Goal: Information Seeking & Learning: Learn about a topic

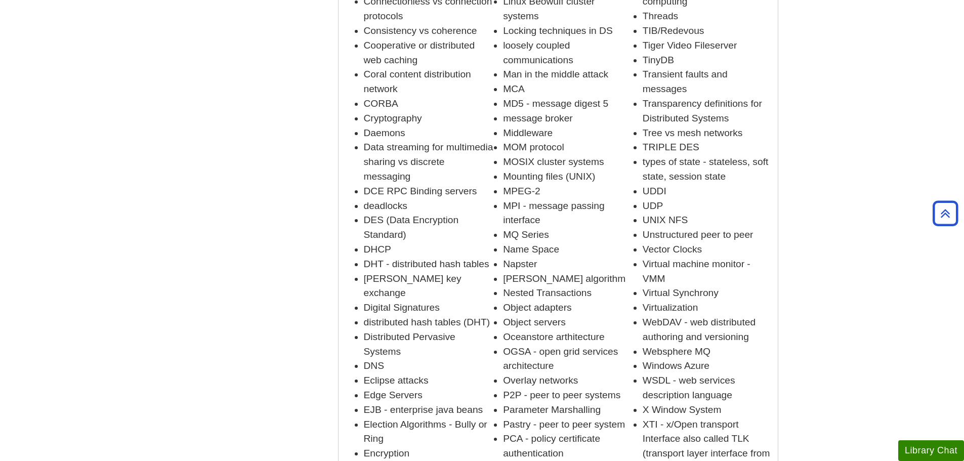
scroll to position [1518, 0]
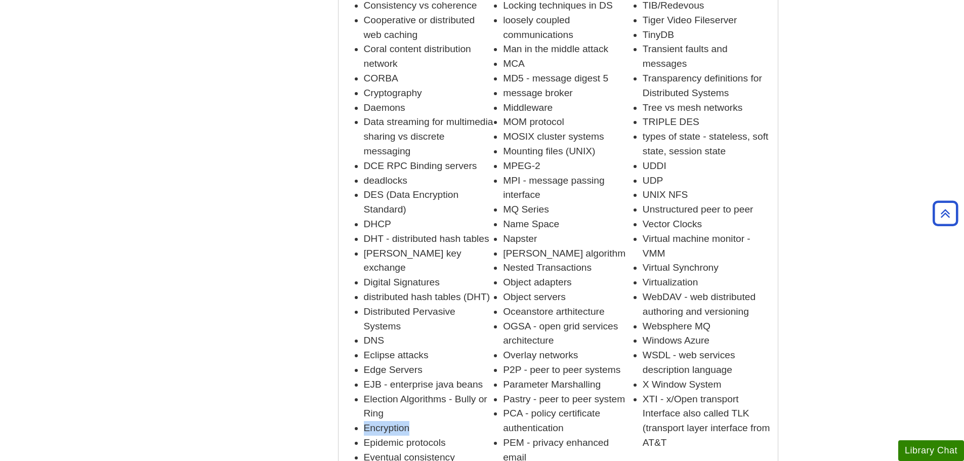
drag, startPoint x: 366, startPoint y: 368, endPoint x: 418, endPoint y: 369, distance: 51.6
click at [418, 421] on li "Encryption" at bounding box center [429, 428] width 130 height 15
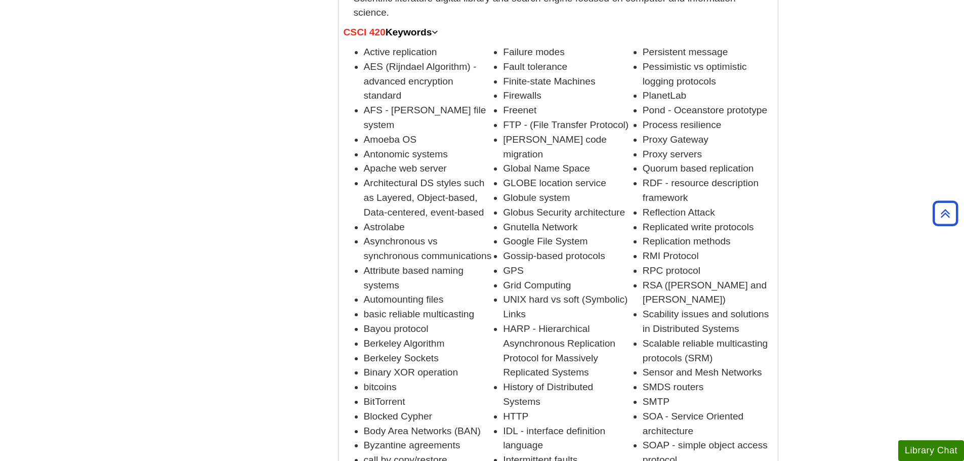
scroll to position [759, 0]
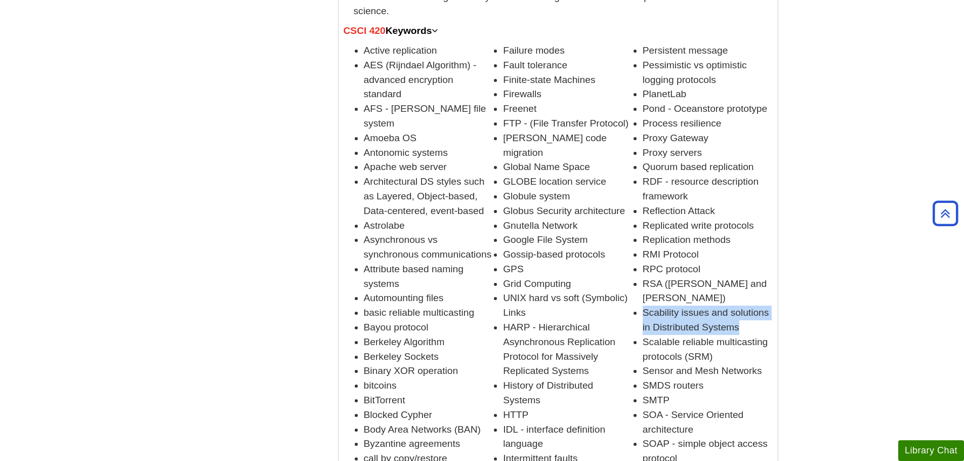
drag, startPoint x: 643, startPoint y: 282, endPoint x: 767, endPoint y: 302, distance: 125.5
click at [767, 306] on li "Scability issues and solutions in Distributed Systems" at bounding box center [708, 320] width 130 height 29
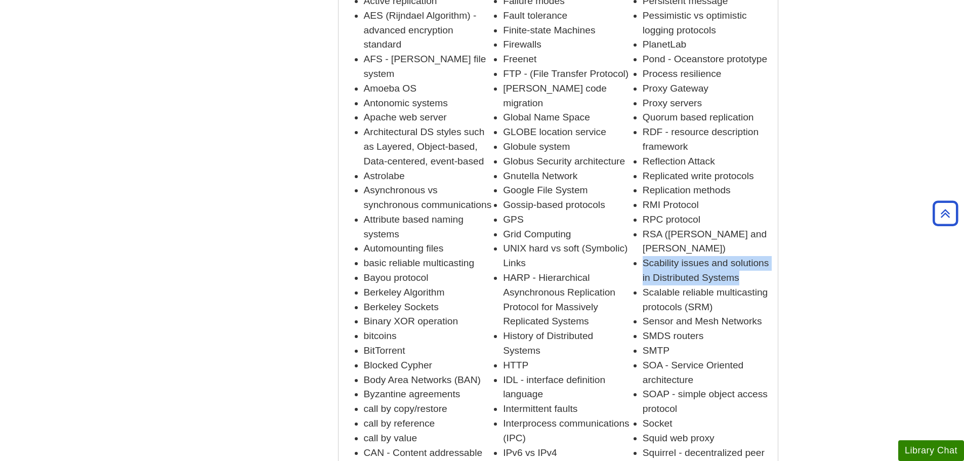
scroll to position [803, 0]
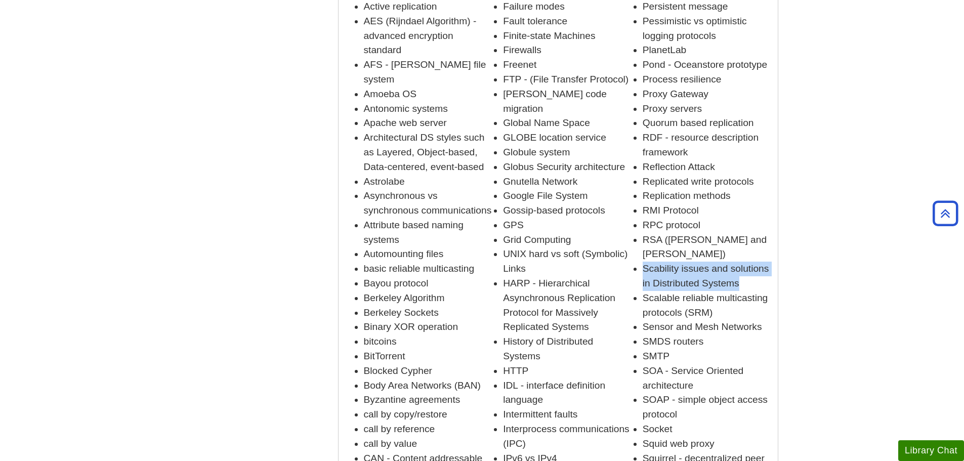
copy li "Scability issues and solutions in Distributed Systems"
click at [712, 349] on li "SMTP" at bounding box center [708, 356] width 130 height 15
click at [648, 262] on li "Scability issues and solutions in Distributed Systems" at bounding box center [708, 276] width 130 height 29
click at [654, 262] on li "Scability issues and solutions in Distributed Systems" at bounding box center [708, 276] width 130 height 29
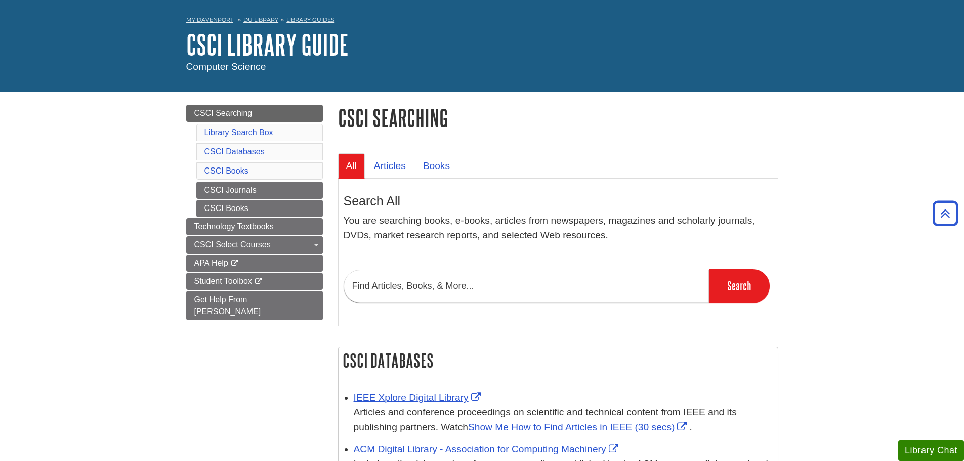
scroll to position [0, 0]
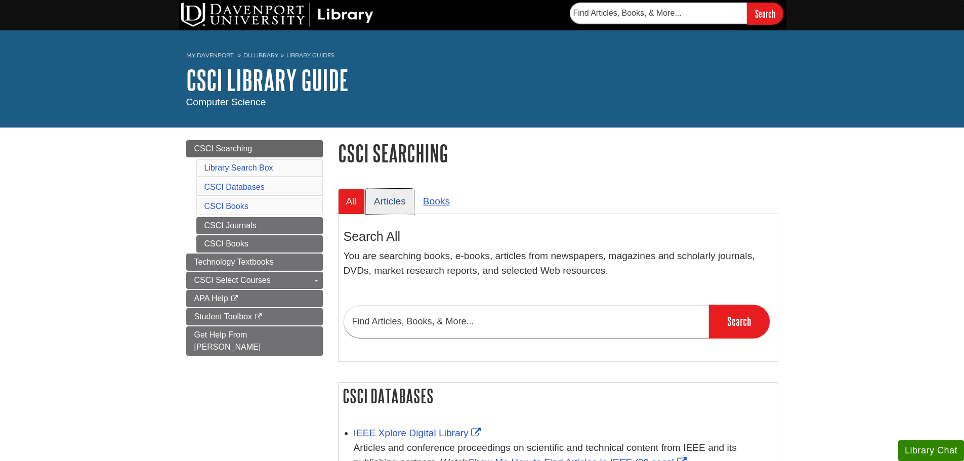
click at [389, 211] on link "Articles" at bounding box center [390, 201] width 48 height 25
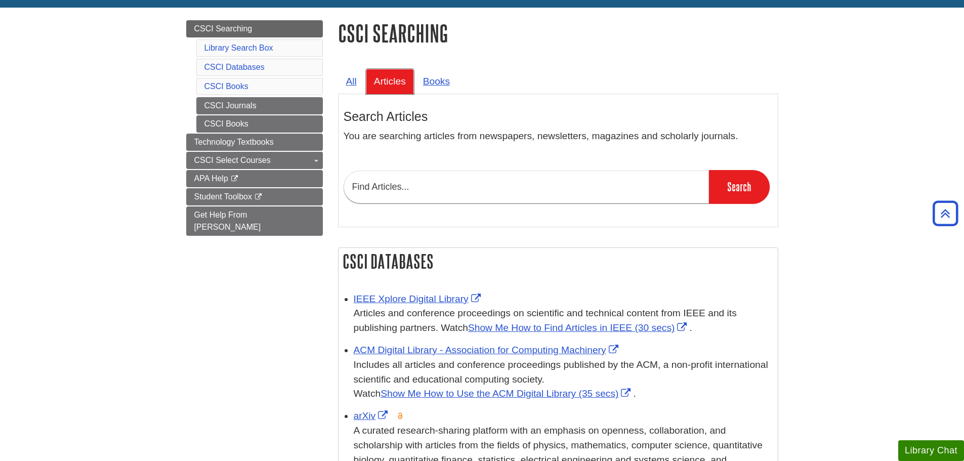
scroll to position [68, 0]
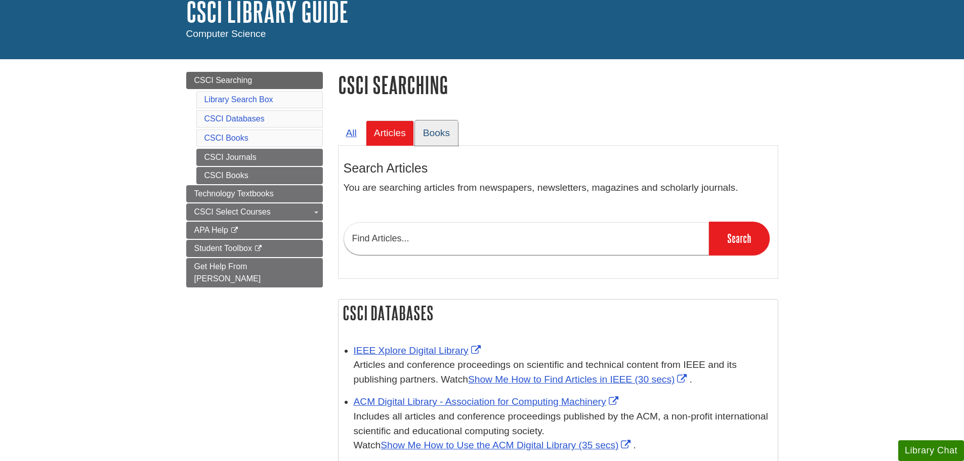
click at [427, 137] on link "Books" at bounding box center [436, 132] width 43 height 25
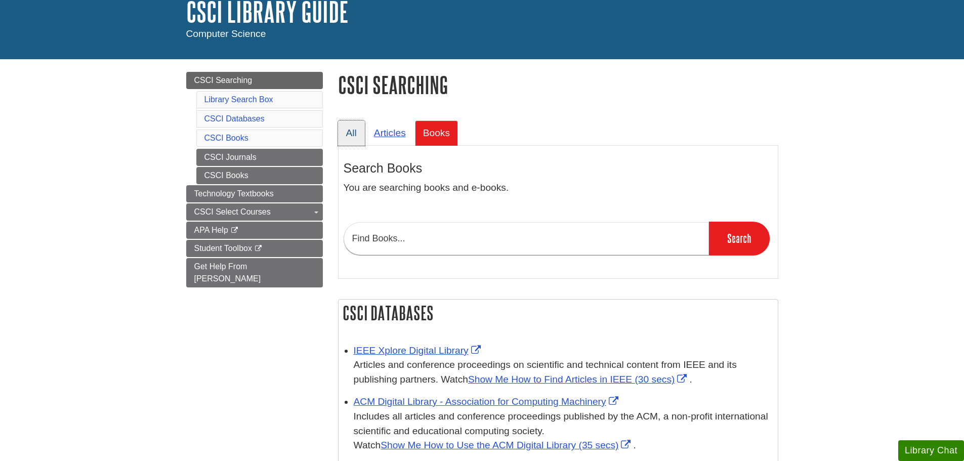
click at [352, 134] on link "All" at bounding box center [351, 132] width 27 height 25
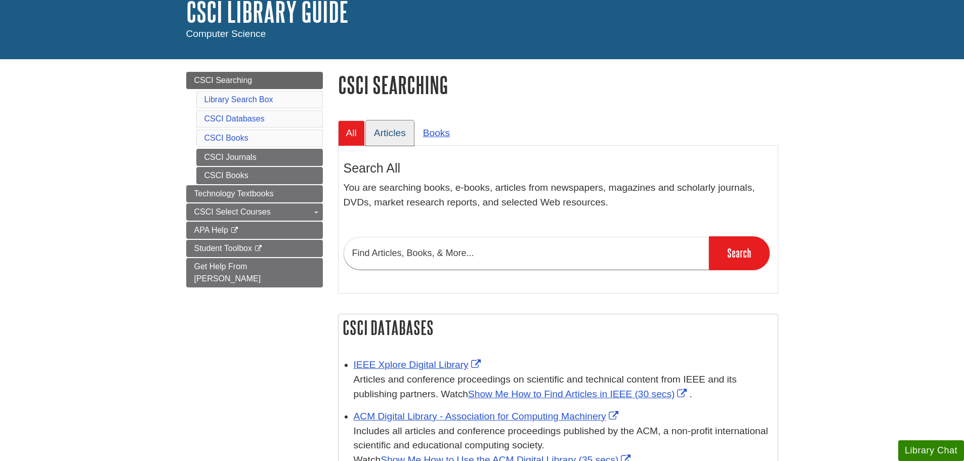
click at [395, 141] on link "Articles" at bounding box center [390, 132] width 48 height 25
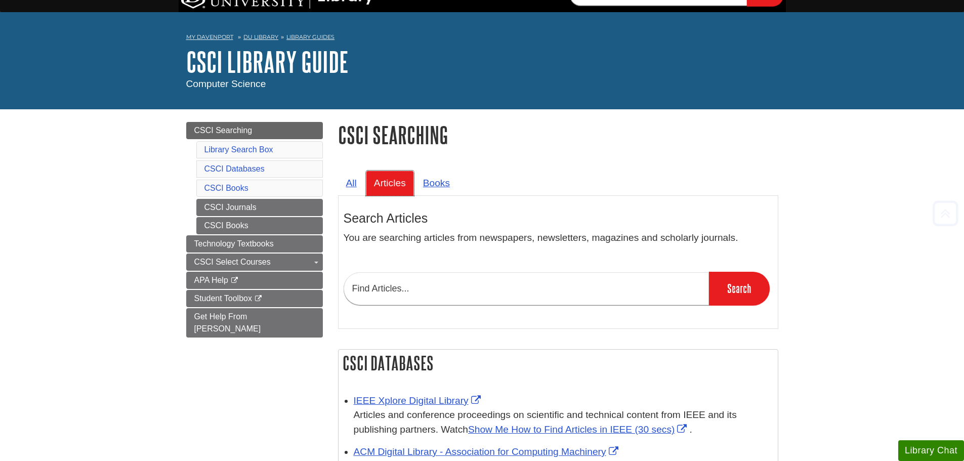
scroll to position [18, 0]
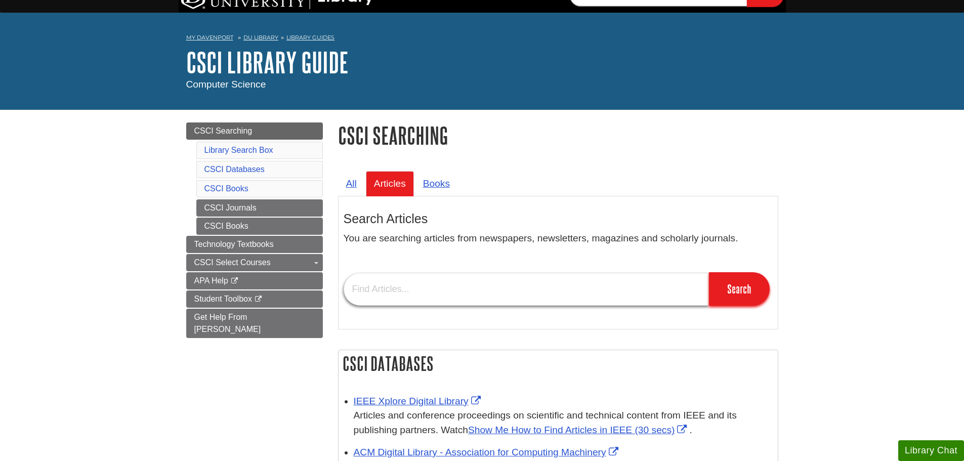
click at [374, 285] on input "text" at bounding box center [526, 289] width 365 height 33
paste input "Scability issues and solutions in Distributed Systems"
click at [372, 291] on input "Scability issues and solutions in Distributed Systems" at bounding box center [526, 289] width 365 height 33
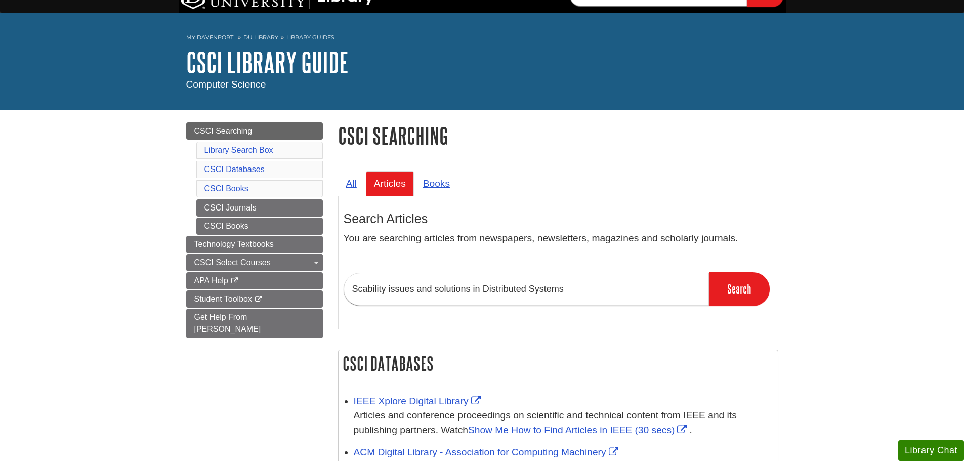
drag, startPoint x: 372, startPoint y: 291, endPoint x: 544, endPoint y: 151, distance: 221.6
click at [366, 290] on input "Scability issues and solutions in Distributed Systems" at bounding box center [526, 289] width 365 height 33
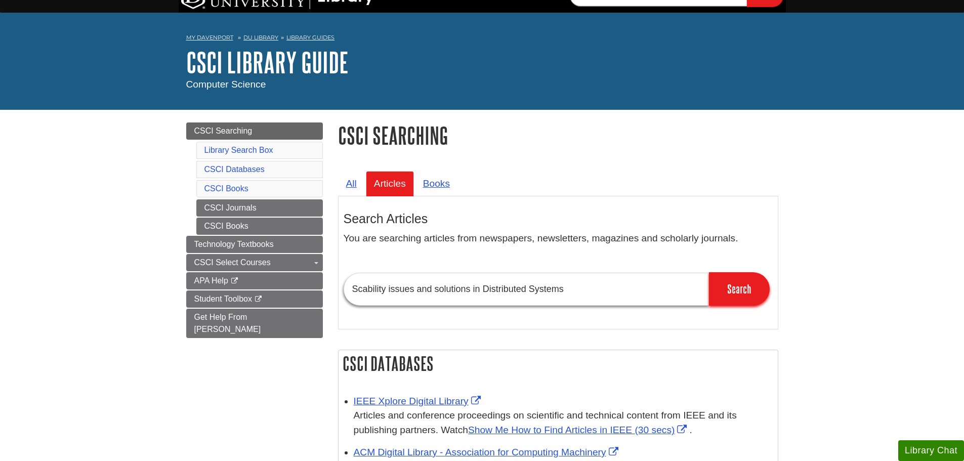
click at [377, 290] on input "Scability issues and solutions in Distributed Systems" at bounding box center [526, 289] width 365 height 33
click at [591, 291] on input "Scability issues and solutions in Distributed Systems" at bounding box center [526, 289] width 365 height 33
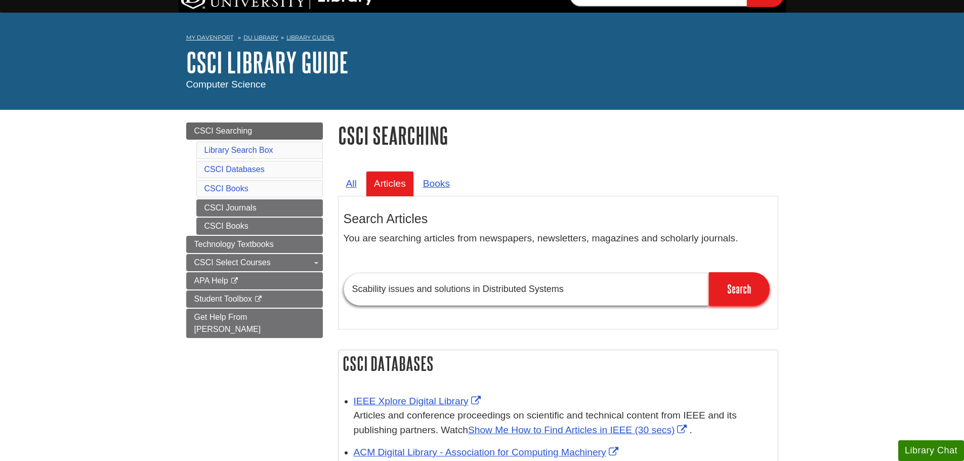
click at [591, 291] on input "Scability issues and solutions in Distributed Systems" at bounding box center [526, 289] width 365 height 33
paste input "text"
drag, startPoint x: 371, startPoint y: 287, endPoint x: 362, endPoint y: 290, distance: 9.5
click at [362, 290] on input "Scability issues and solutions in Distributed Systems" at bounding box center [526, 289] width 365 height 33
click at [367, 288] on input "Scability issues and solutions in Distributed Systems" at bounding box center [526, 289] width 365 height 33
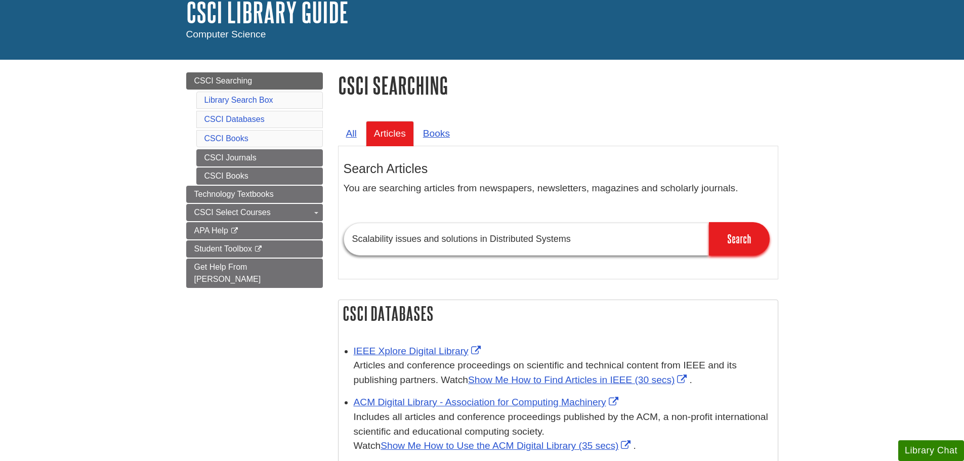
scroll to position [68, 0]
click at [422, 239] on input "Scalability issues and solutions in Distributed Systems" at bounding box center [526, 238] width 365 height 33
click at [369, 242] on input "Scalability issues and solutions in Distributed Systems" at bounding box center [526, 238] width 365 height 33
click at [369, 241] on input "Scalability issues and solutions in Distributed Systems" at bounding box center [526, 238] width 365 height 33
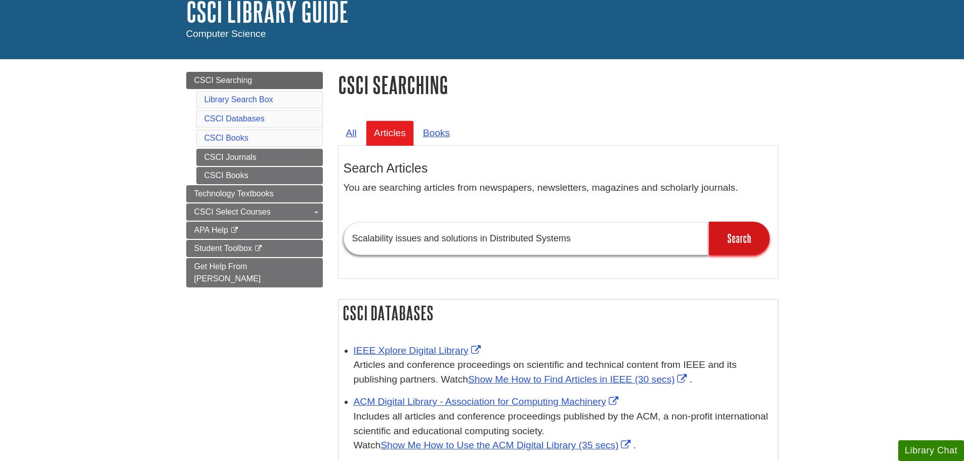
type input "Scalability issues and solutions in Distributed Systems"
click at [735, 245] on input "Search" at bounding box center [739, 238] width 61 height 33
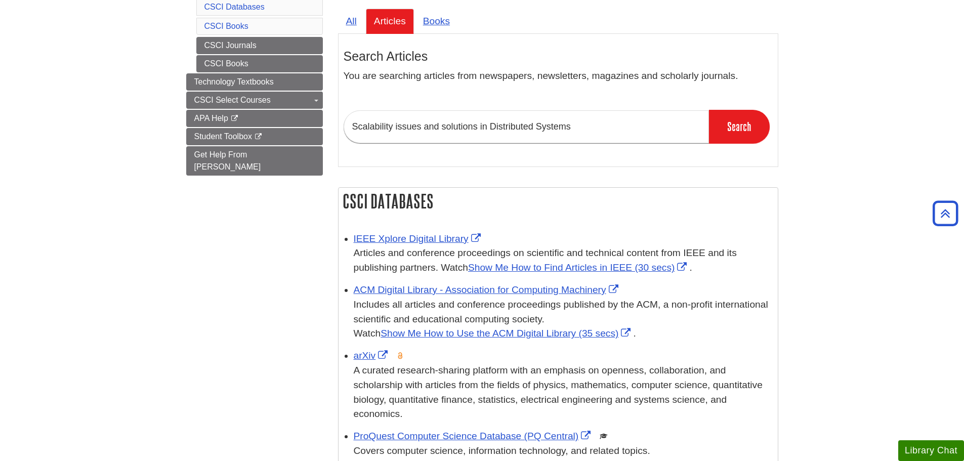
scroll to position [119, 0]
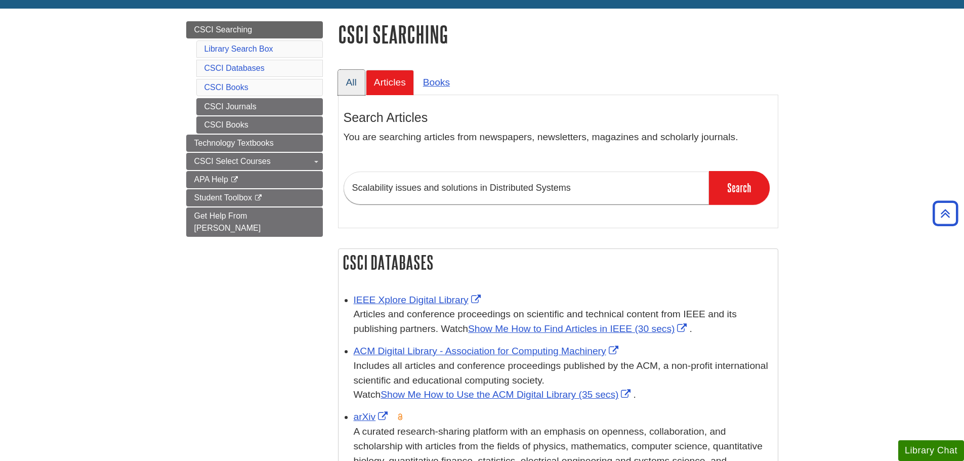
click at [358, 91] on link "All" at bounding box center [351, 82] width 27 height 25
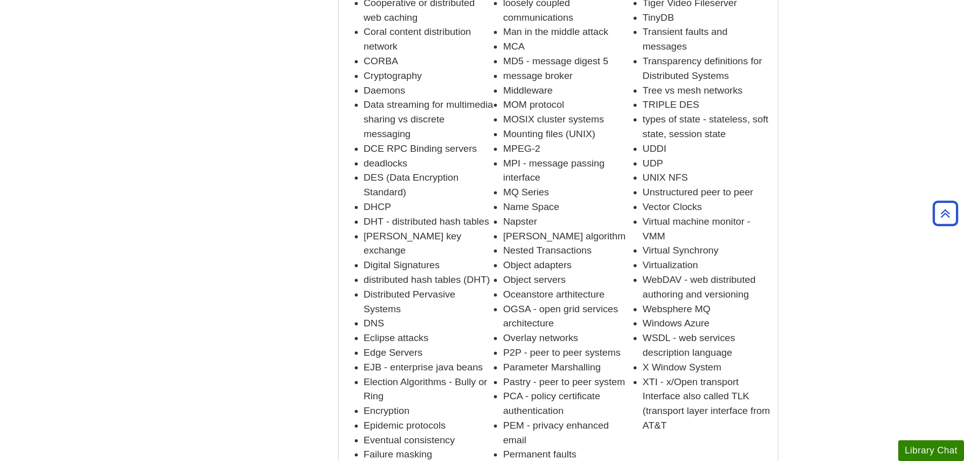
scroll to position [1536, 0]
copy ul "Fault tolerance"
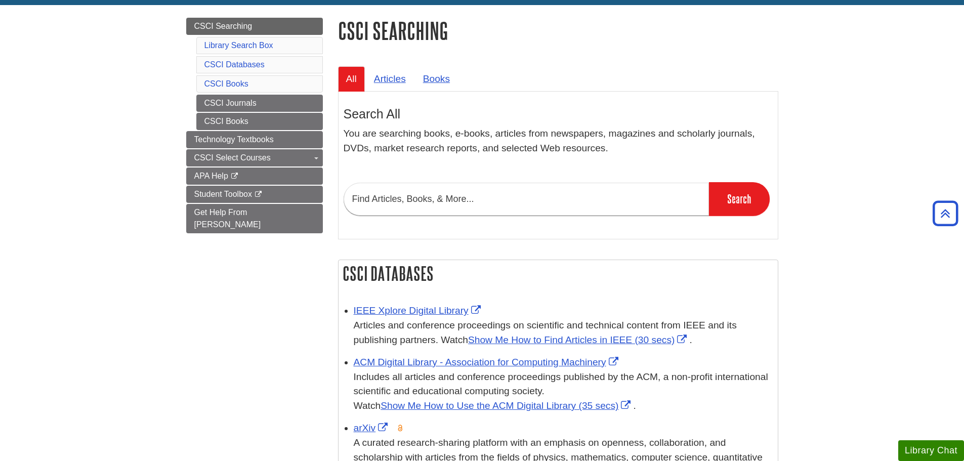
scroll to position [19, 0]
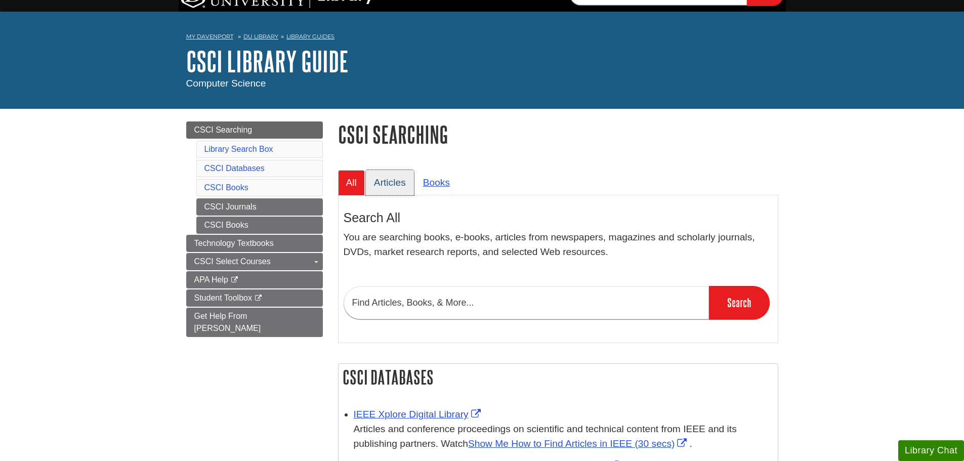
click at [368, 182] on link "Articles" at bounding box center [390, 182] width 48 height 25
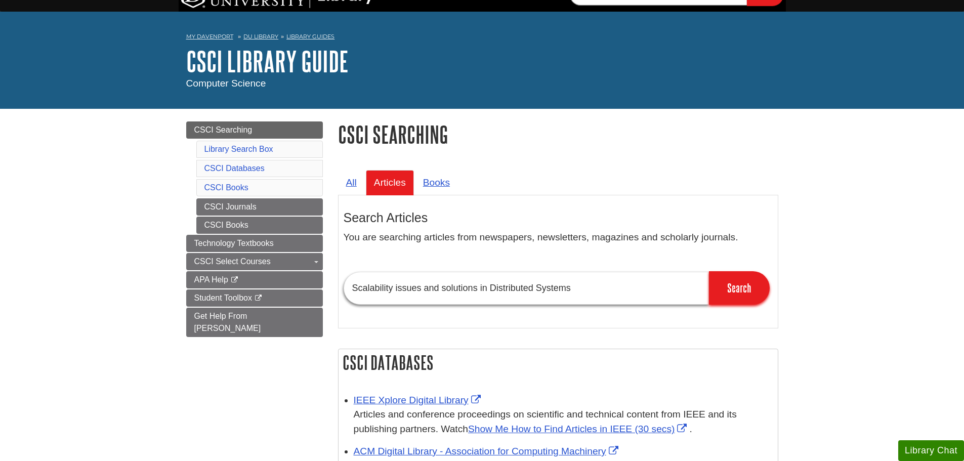
drag, startPoint x: 586, startPoint y: 288, endPoint x: 325, endPoint y: 278, distance: 261.4
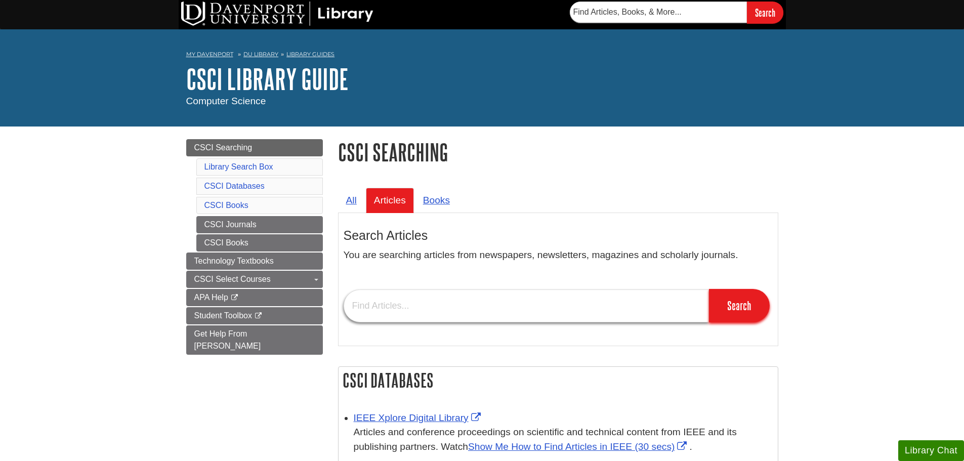
scroll to position [0, 0]
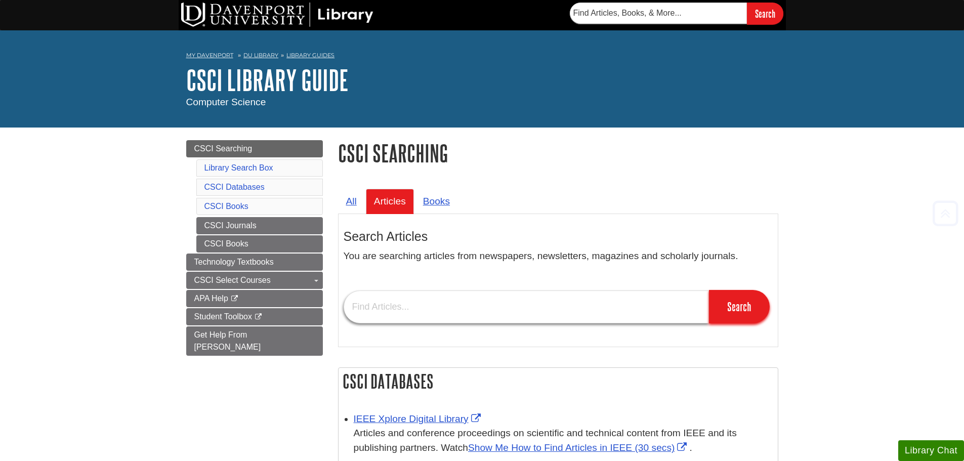
click at [403, 312] on input "text" at bounding box center [526, 307] width 365 height 33
paste input "Fault tolerance"
click at [736, 310] on input "Search" at bounding box center [739, 306] width 61 height 33
click at [431, 312] on input "Fault tolerance" at bounding box center [526, 307] width 365 height 33
type input "fault tolerance distributed systems"
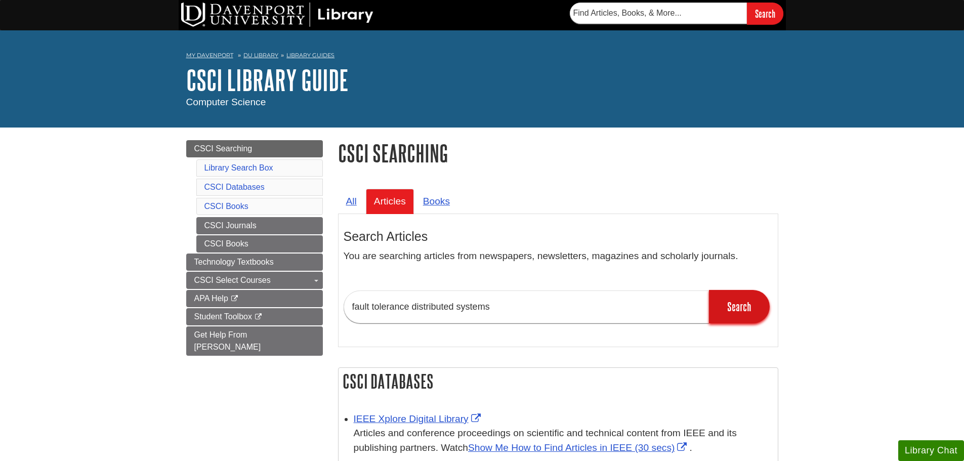
click at [723, 316] on input "Search" at bounding box center [739, 306] width 61 height 33
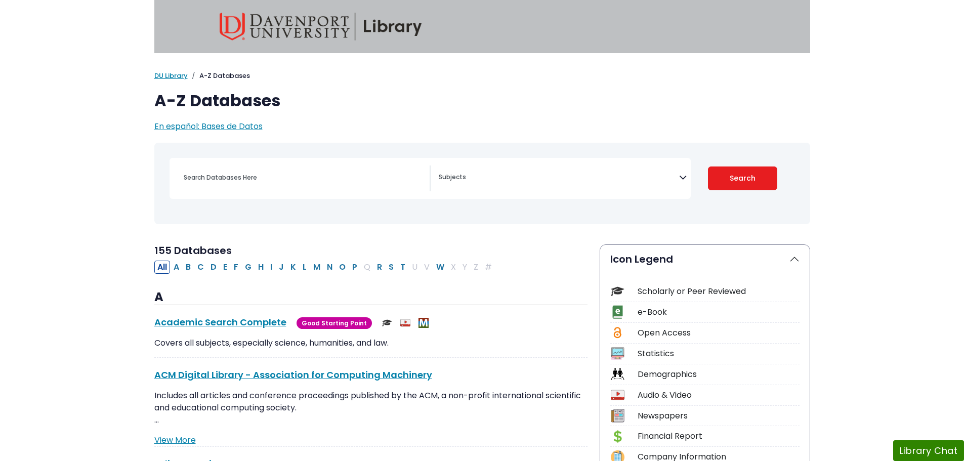
click at [484, 176] on textarea "Search" at bounding box center [559, 178] width 240 height 8
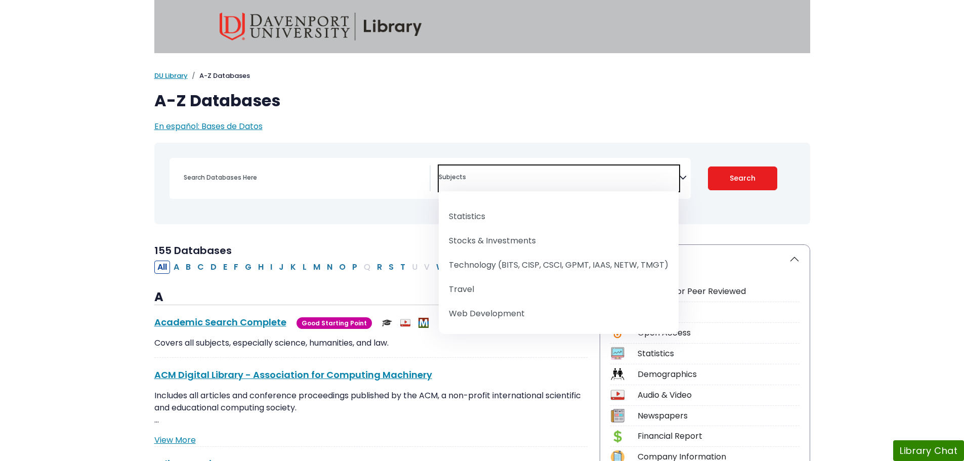
scroll to position [1355, 0]
select select "219090"
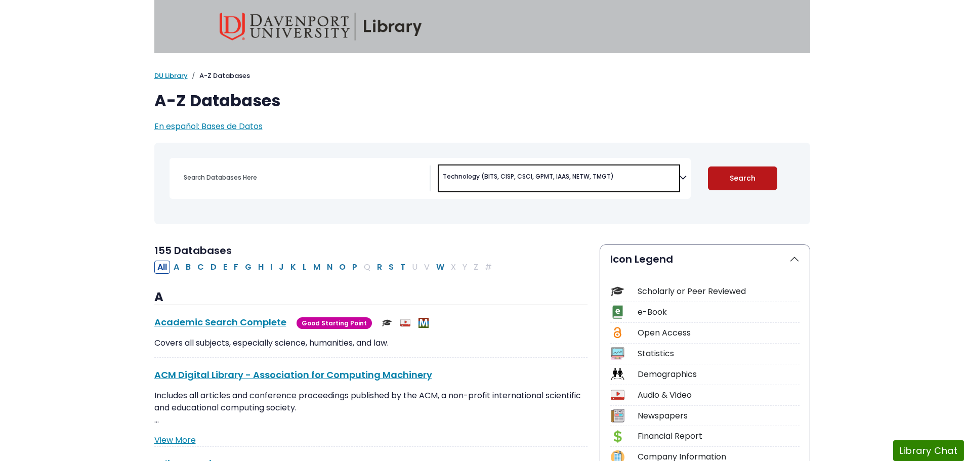
click at [739, 178] on button "Search" at bounding box center [742, 179] width 69 height 24
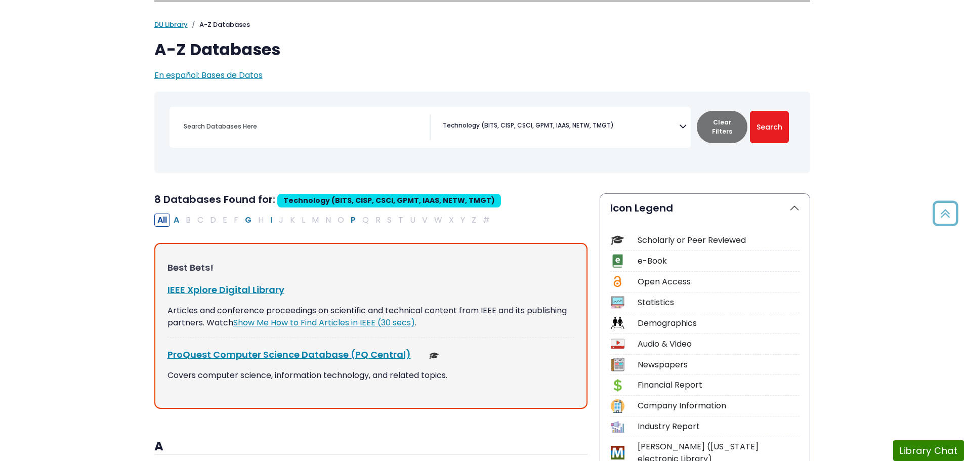
scroll to position [51, 0]
click at [671, 244] on div "Scholarly or Peer Reviewed" at bounding box center [719, 241] width 162 height 12
click at [616, 239] on img at bounding box center [618, 241] width 14 height 14
click at [486, 253] on div "Best Bets! IEEE Xplore Digital Library This link opens in a new window Articles…" at bounding box center [370, 326] width 433 height 167
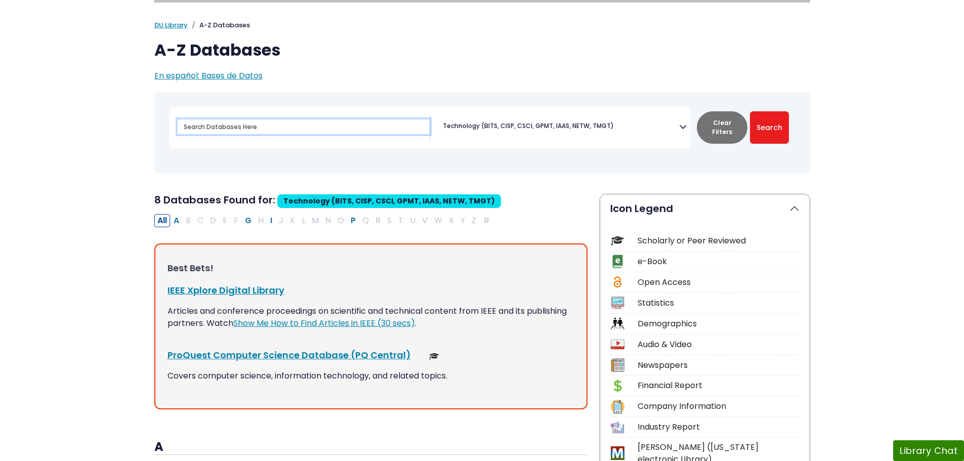
click at [227, 126] on input "Search database by title or keyword" at bounding box center [304, 126] width 252 height 15
click at [174, 23] on link "DU Library" at bounding box center [170, 25] width 33 height 10
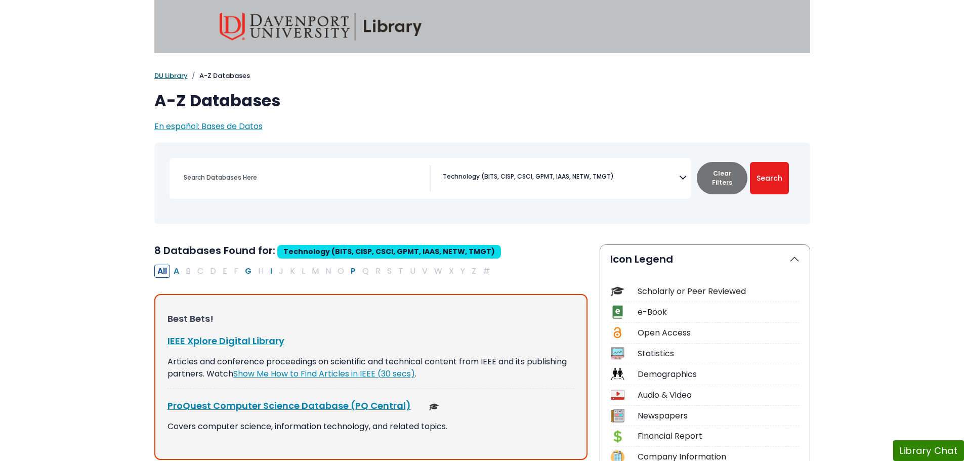
select select "Database Subject Filter"
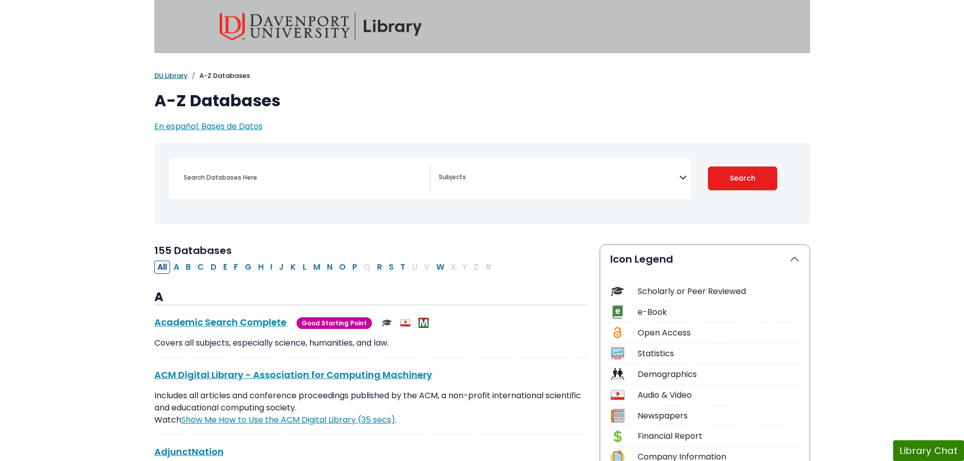
scroll to position [750, 0]
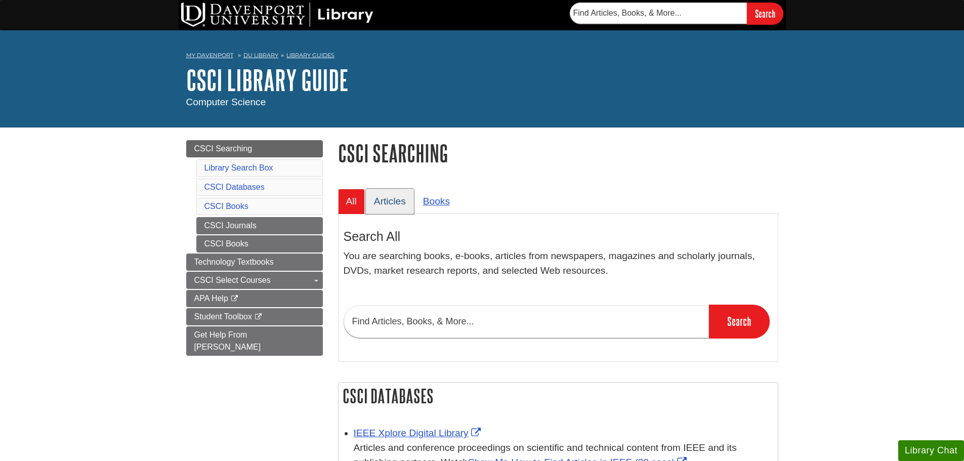
click at [382, 204] on link "Articles" at bounding box center [390, 201] width 48 height 25
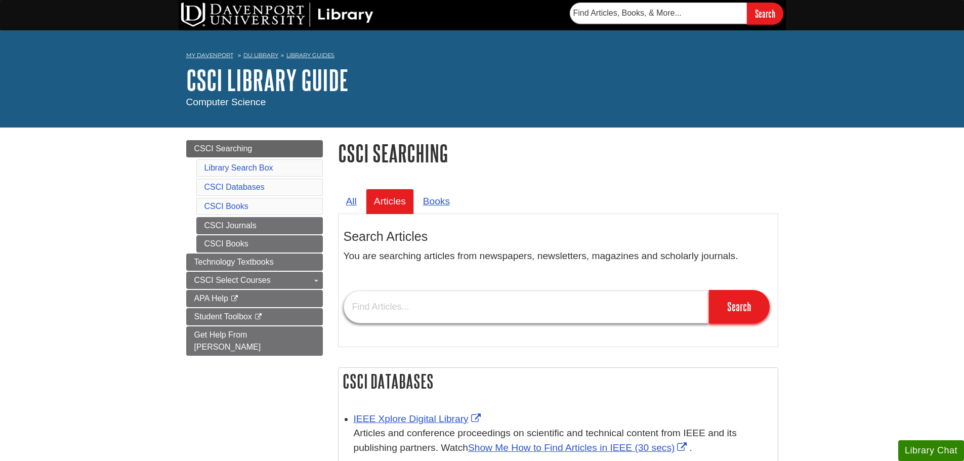
click at [427, 303] on input "text" at bounding box center [526, 307] width 365 height 33
click at [723, 314] on input "Search" at bounding box center [739, 306] width 61 height 33
